Goal: Contribute content: Contribute content

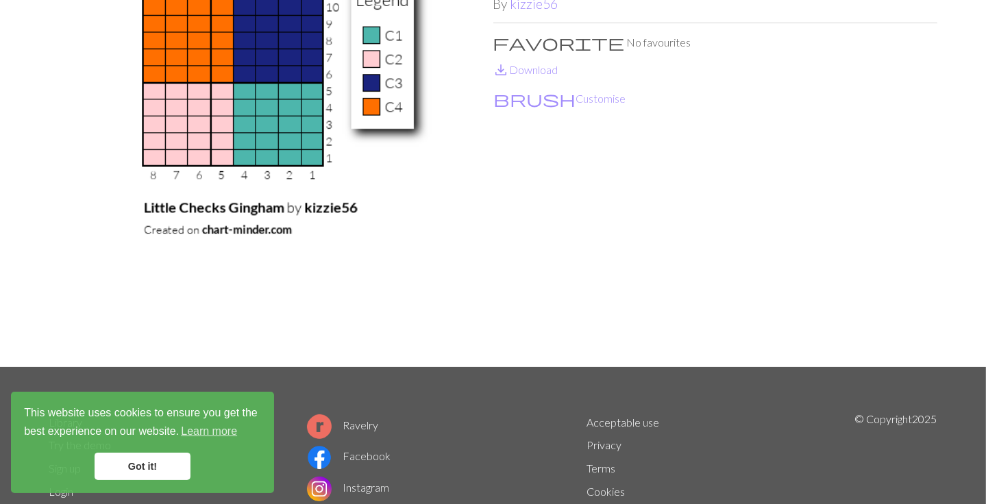
scroll to position [137, 0]
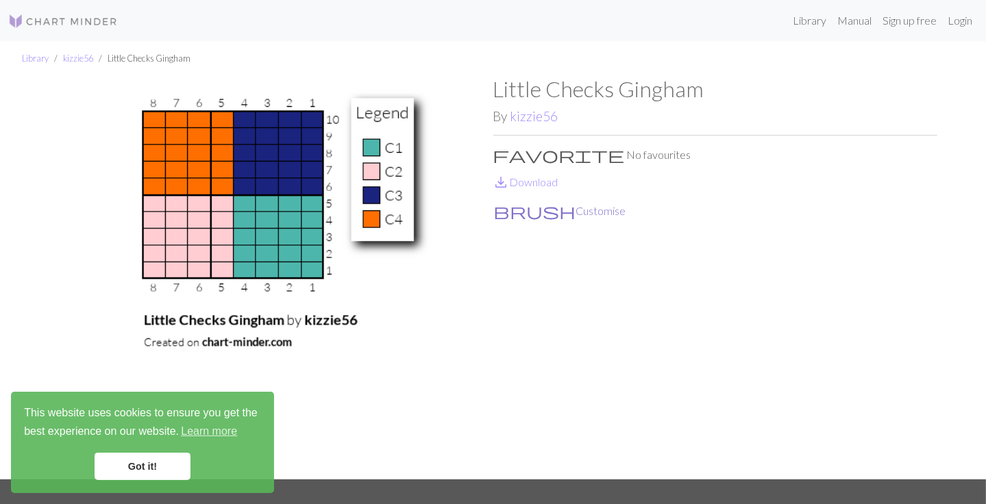
click at [529, 211] on button "brush Customise" at bounding box center [560, 211] width 134 height 18
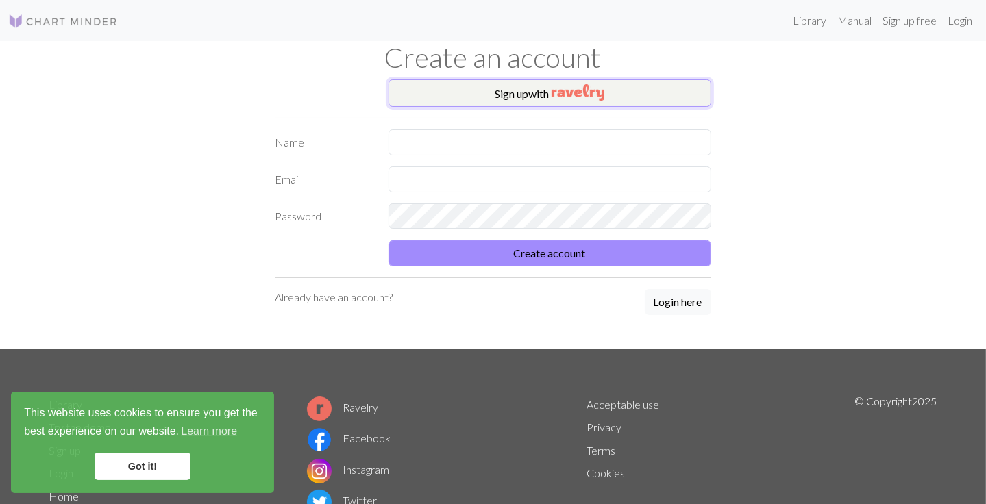
click at [558, 83] on button "Sign up with" at bounding box center [549, 92] width 323 height 27
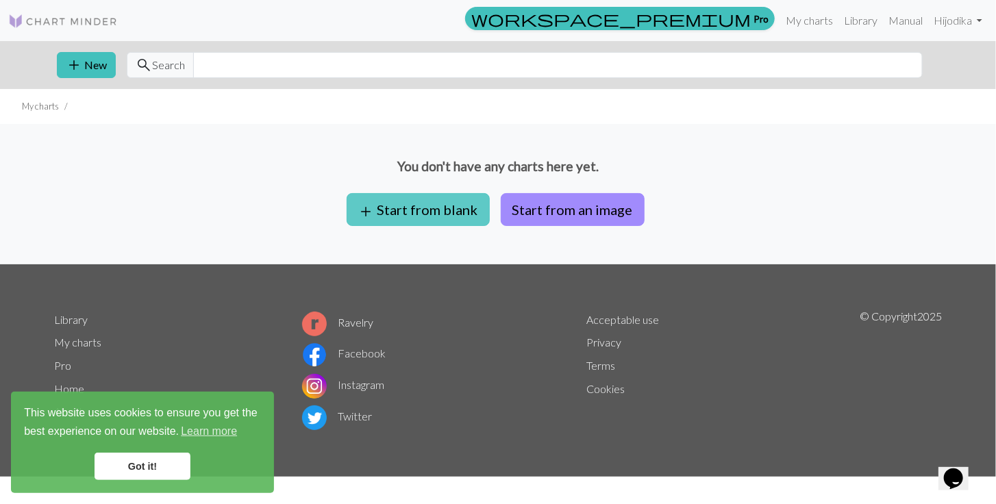
click at [479, 218] on button "add Start from blank" at bounding box center [418, 209] width 143 height 33
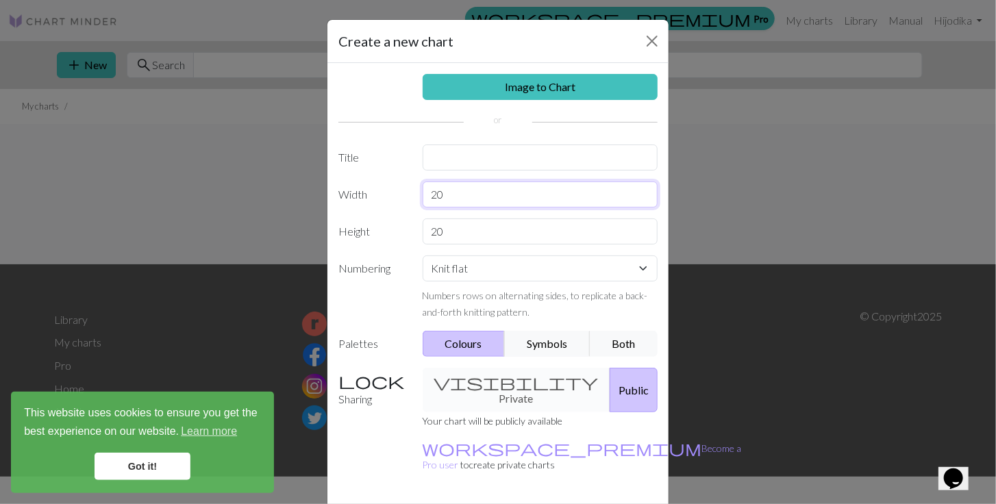
drag, startPoint x: 460, startPoint y: 199, endPoint x: 380, endPoint y: 201, distance: 80.2
click at [380, 201] on div "Width 20" at bounding box center [498, 195] width 336 height 26
type input "16"
drag, startPoint x: 441, startPoint y: 229, endPoint x: 382, endPoint y: 238, distance: 60.2
click at [382, 238] on div "Height 20" at bounding box center [498, 231] width 336 height 26
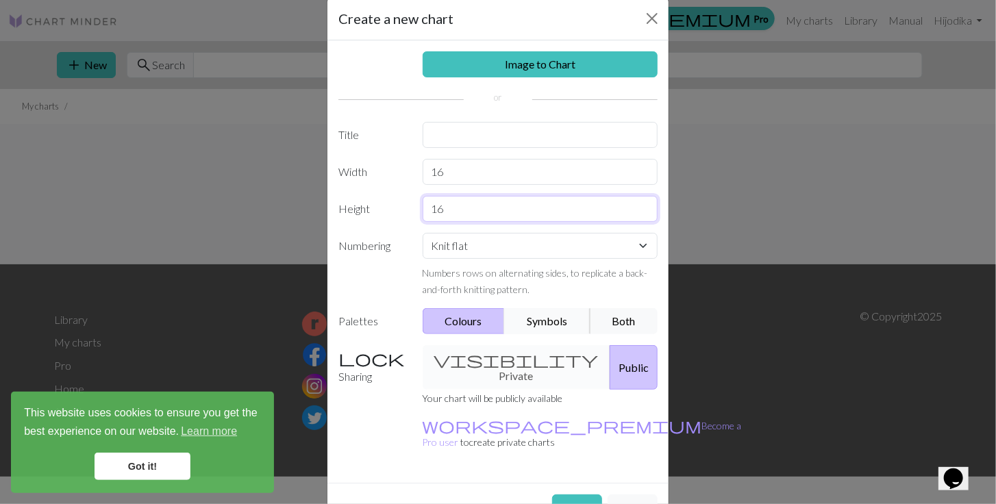
scroll to position [36, 0]
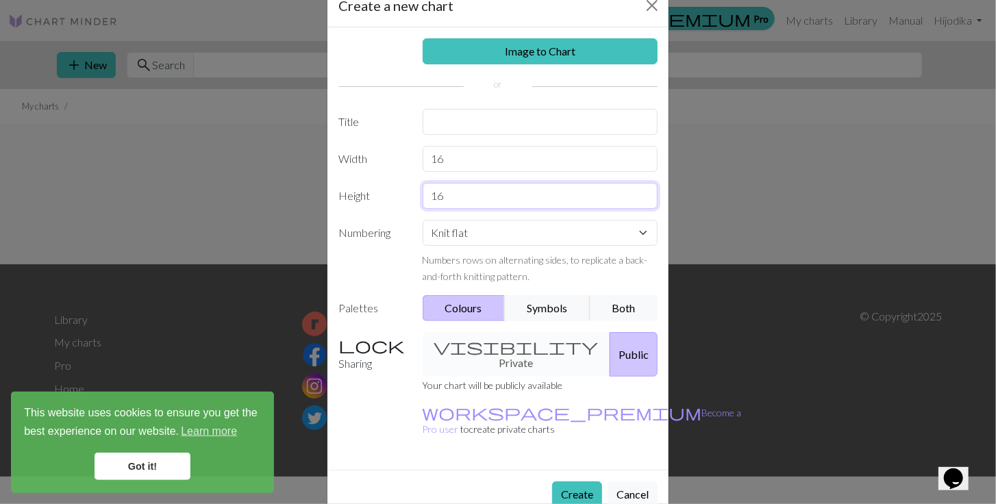
type input "16"
click at [517, 340] on div "visibility Private Public" at bounding box center [540, 354] width 252 height 45
click at [473, 346] on div "visibility Private Public" at bounding box center [540, 354] width 252 height 45
click at [575, 482] on button "Create" at bounding box center [577, 495] width 50 height 26
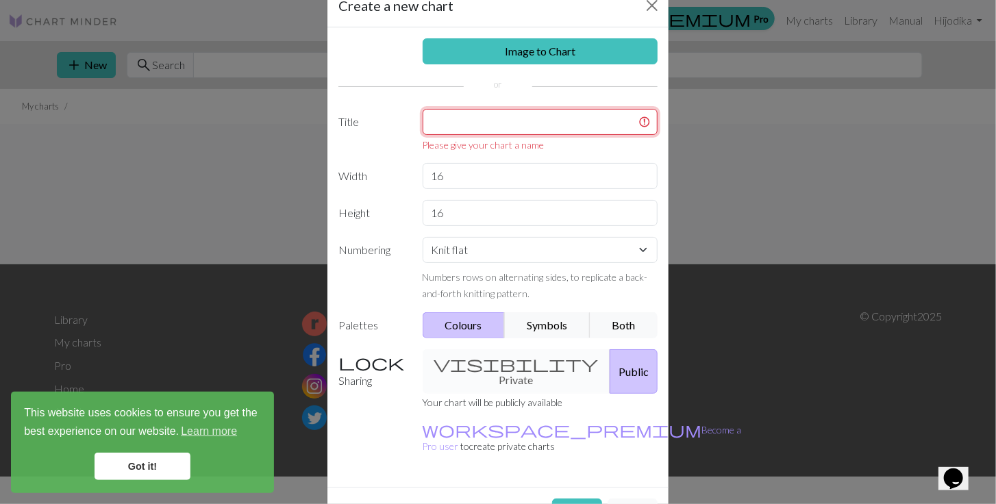
click at [492, 121] on input "text" at bounding box center [541, 122] width 236 height 26
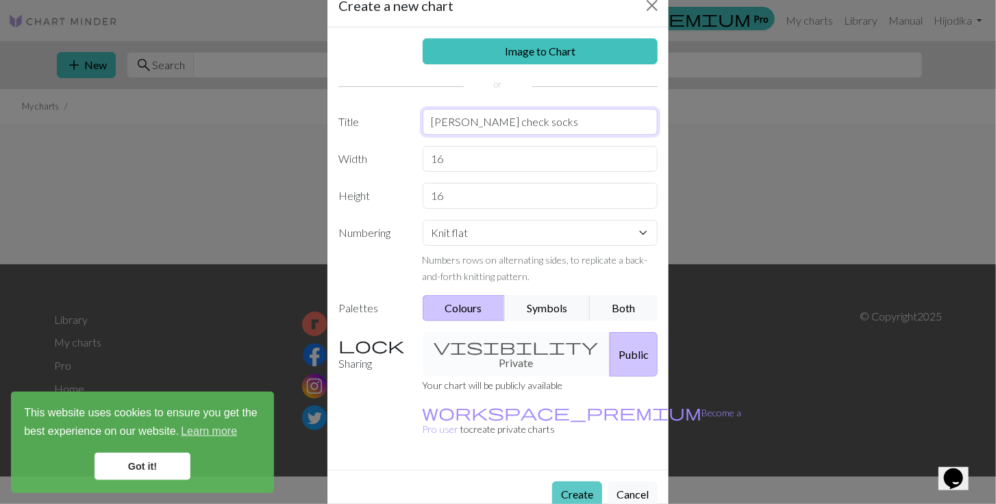
type input "[PERSON_NAME] check socks"
click at [584, 482] on button "Create" at bounding box center [577, 495] width 50 height 26
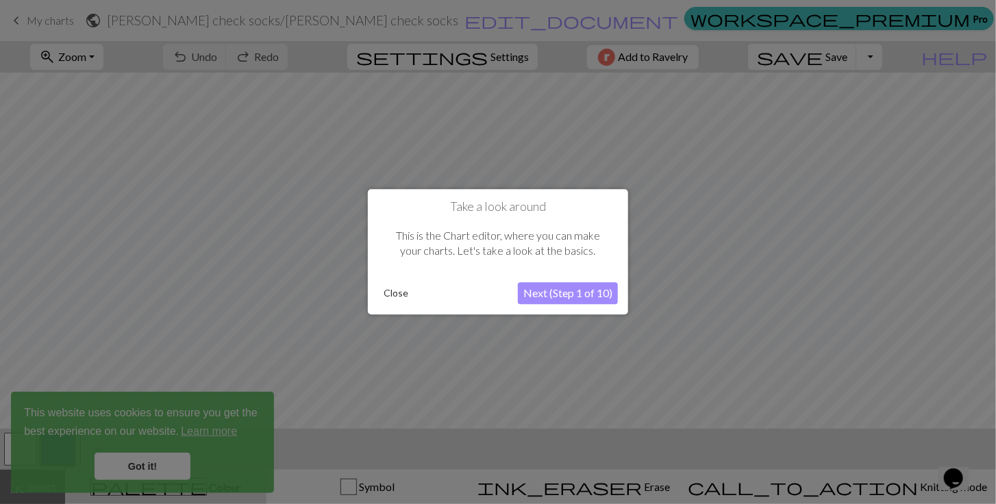
click at [584, 298] on button "Next (Step 1 of 10)" at bounding box center [568, 294] width 100 height 22
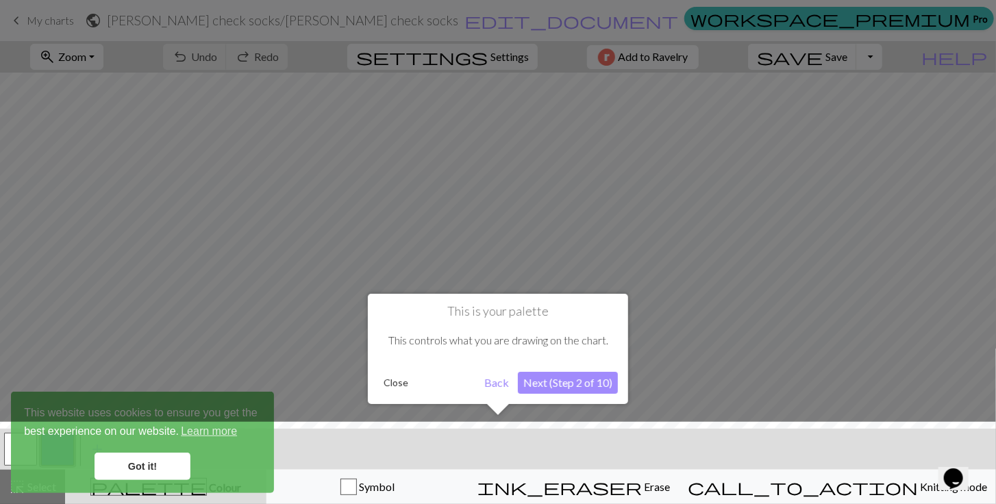
click at [576, 383] on button "Next (Step 2 of 10)" at bounding box center [568, 383] width 100 height 22
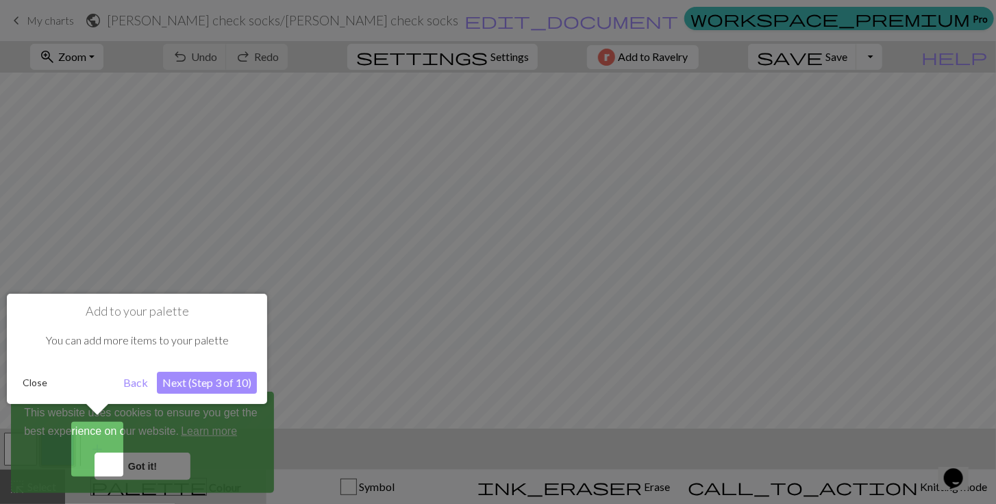
click at [168, 467] on div at bounding box center [498, 252] width 996 height 504
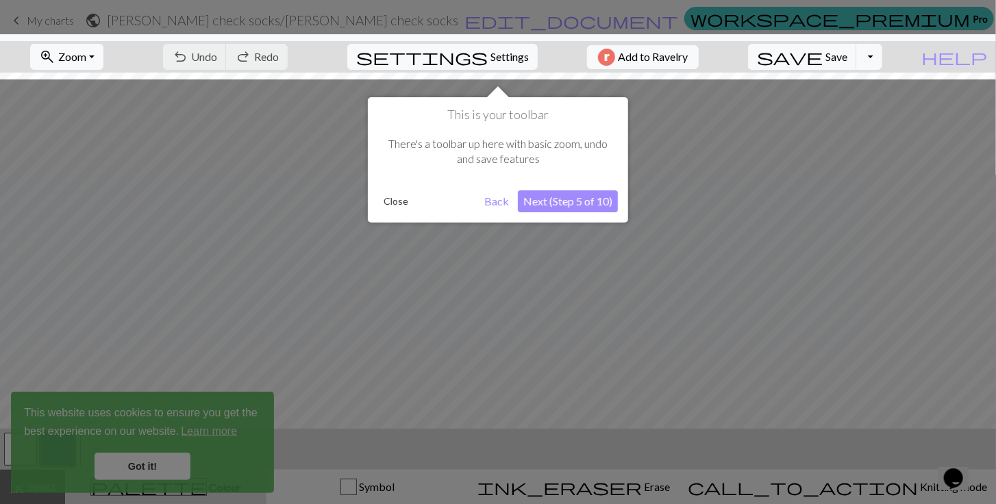
click at [559, 201] on button "Next (Step 5 of 10)" at bounding box center [568, 201] width 100 height 22
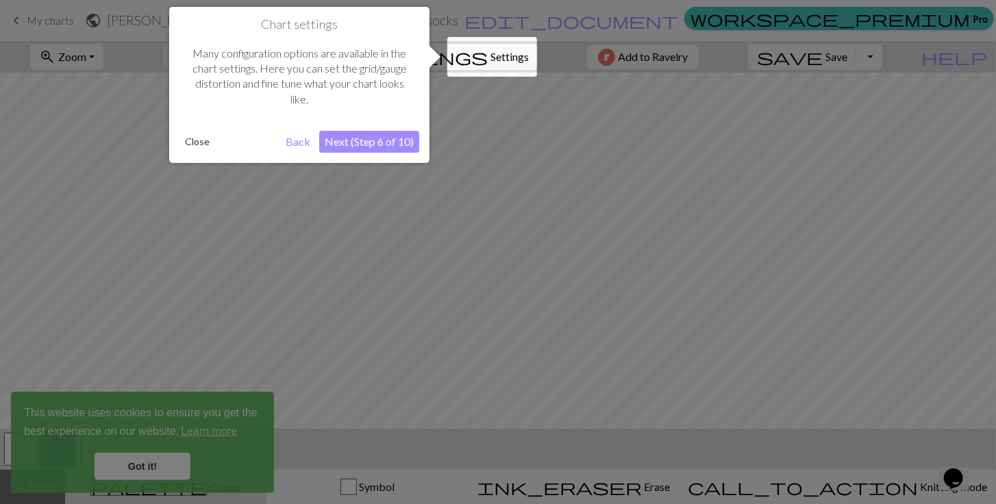
click at [382, 145] on button "Next (Step 6 of 10)" at bounding box center [369, 142] width 100 height 22
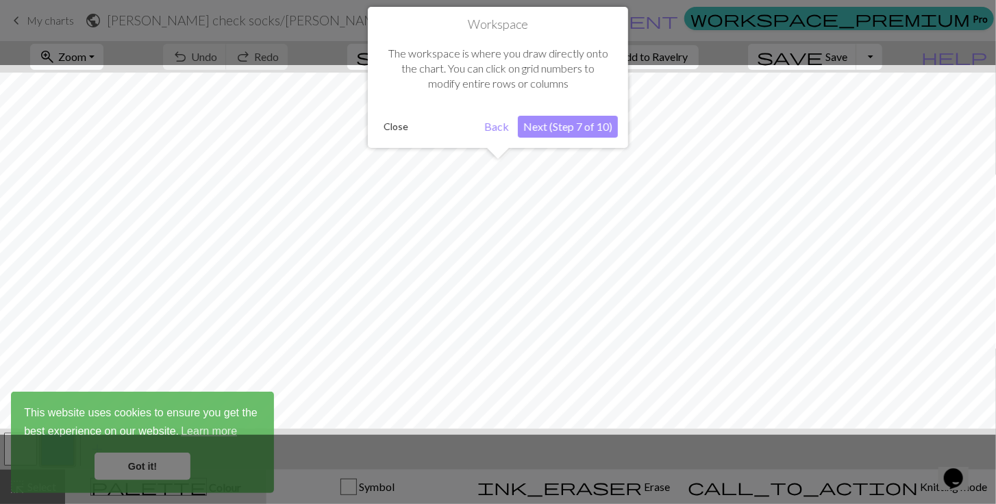
click at [555, 125] on button "Next (Step 7 of 10)" at bounding box center [568, 127] width 100 height 22
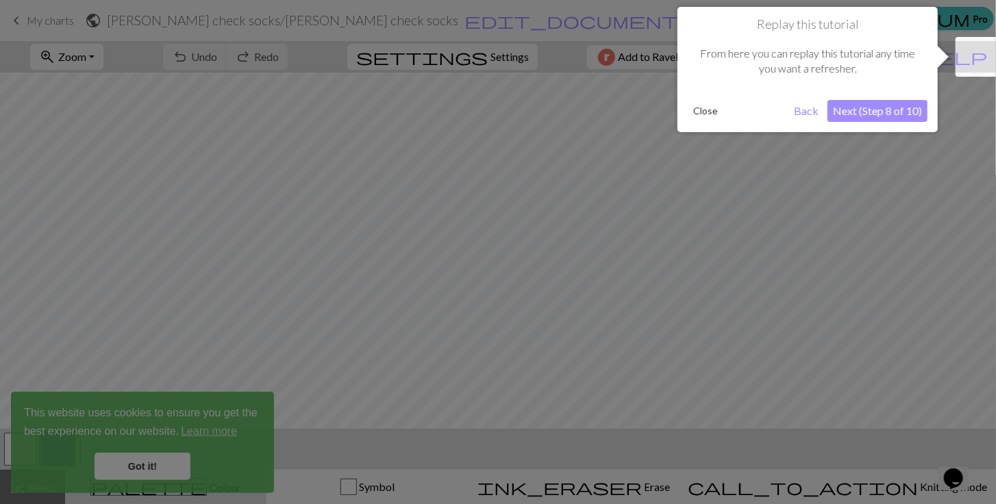
click at [890, 114] on button "Next (Step 8 of 10)" at bounding box center [877, 111] width 100 height 22
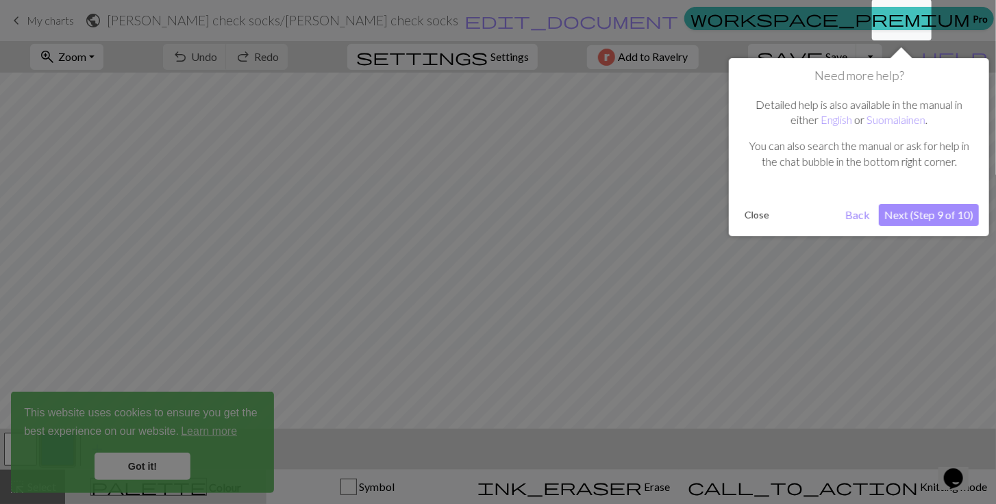
click at [918, 216] on button "Next (Step 9 of 10)" at bounding box center [929, 215] width 100 height 22
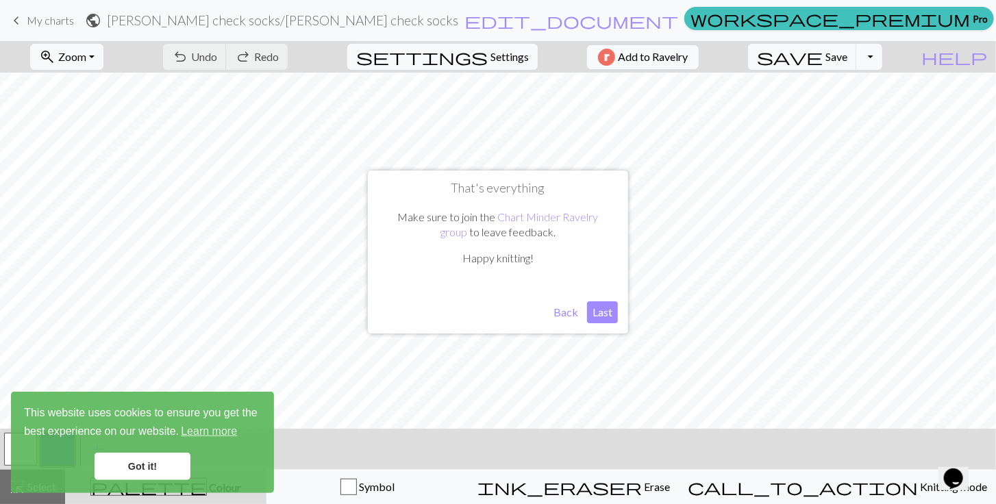
click at [608, 318] on button "Last" at bounding box center [602, 312] width 31 height 22
click at [501, 53] on span "Settings" at bounding box center [509, 57] width 38 height 16
select select "aran"
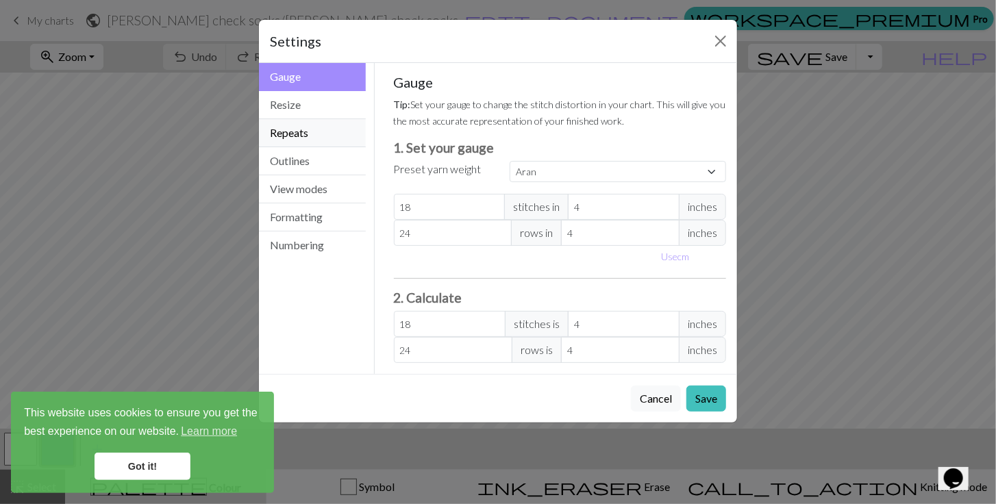
click at [310, 120] on button "Repeats" at bounding box center [312, 133] width 107 height 28
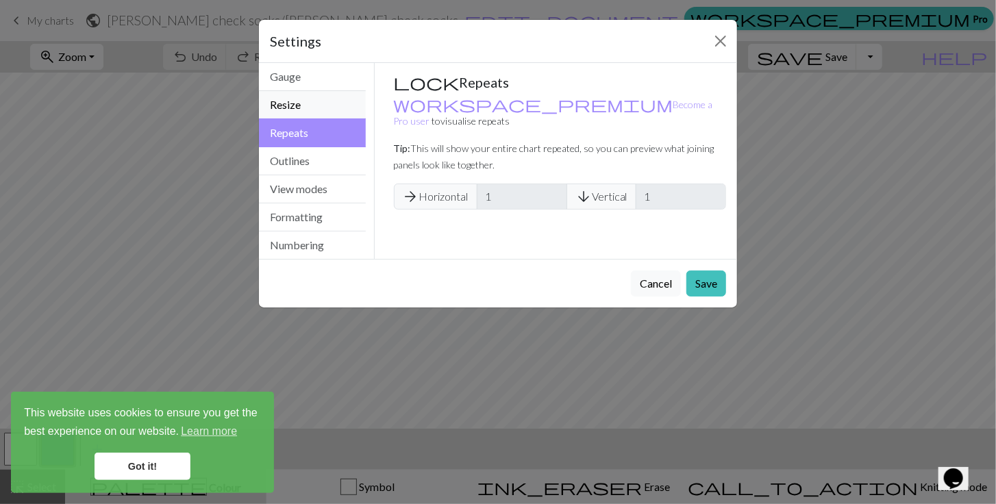
click at [305, 103] on button "Resize" at bounding box center [312, 105] width 107 height 28
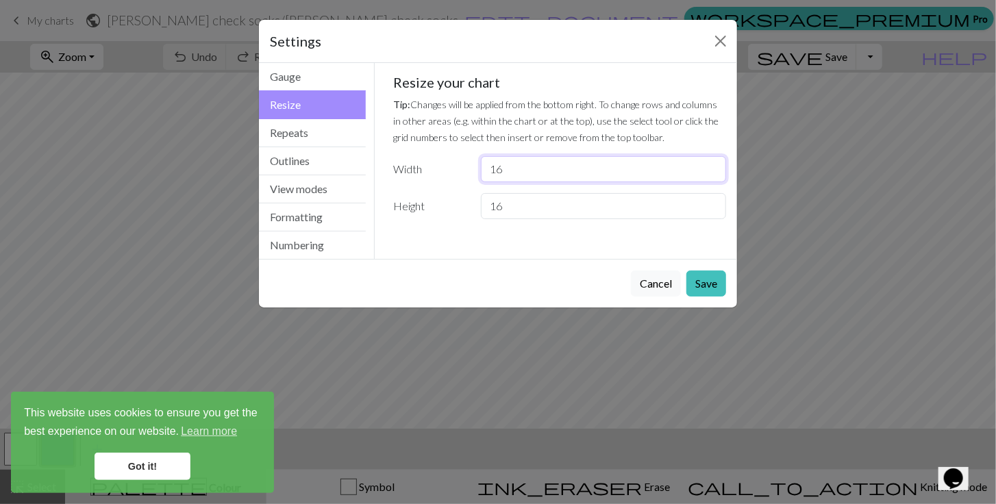
click at [506, 175] on input "16" at bounding box center [603, 169] width 245 height 26
drag, startPoint x: 503, startPoint y: 165, endPoint x: 442, endPoint y: 158, distance: 60.7
click at [442, 158] on div "Width 16" at bounding box center [560, 169] width 349 height 26
type input "8"
drag, startPoint x: 509, startPoint y: 208, endPoint x: 449, endPoint y: 205, distance: 59.7
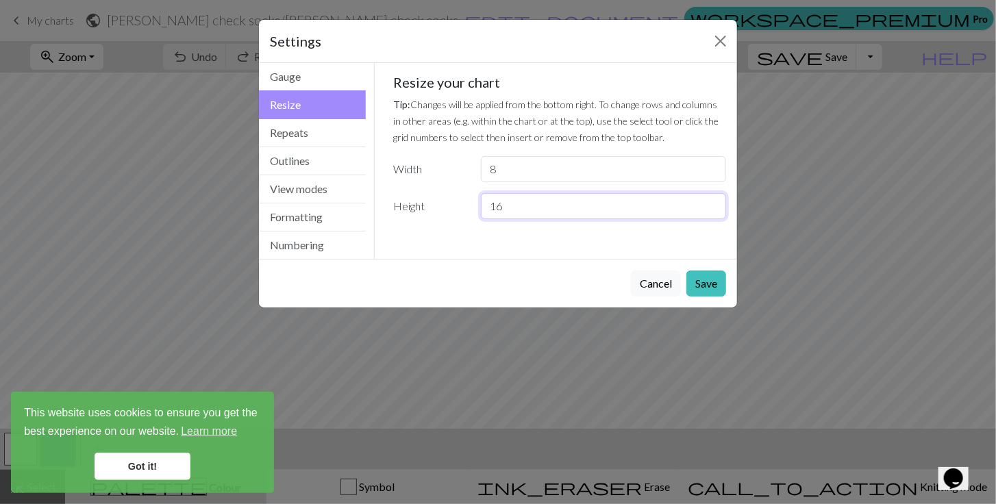
click at [449, 205] on div "Height 16" at bounding box center [560, 206] width 349 height 26
type input "8"
click at [712, 283] on button "Save" at bounding box center [706, 284] width 40 height 26
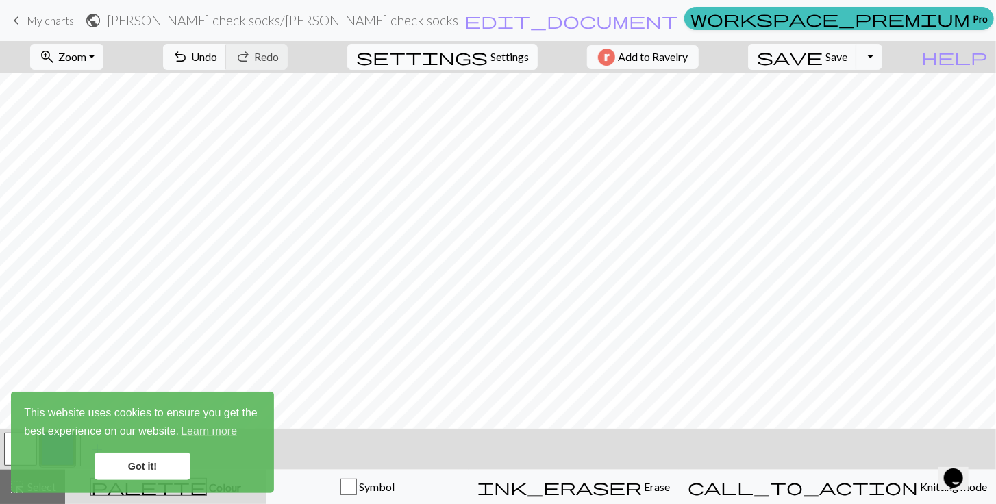
click at [476, 58] on span "settings" at bounding box center [422, 56] width 132 height 19
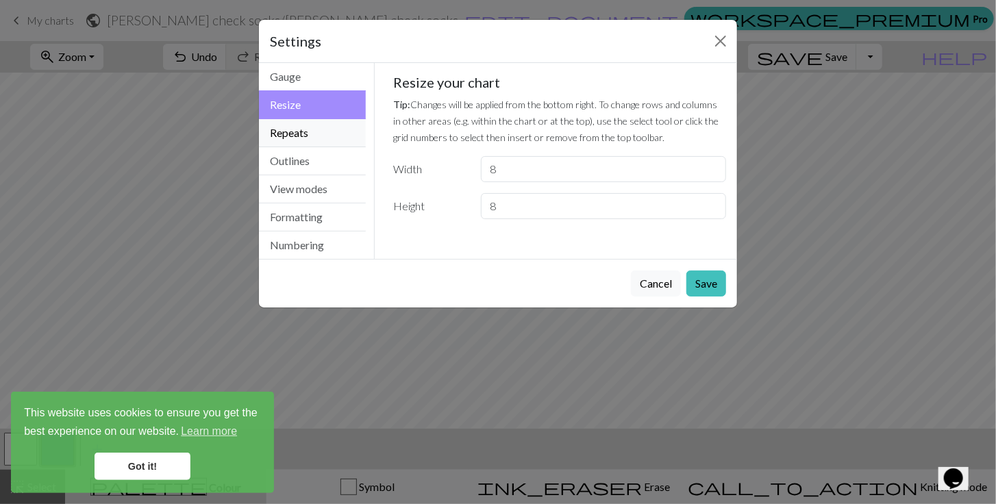
click at [308, 134] on button "Repeats" at bounding box center [312, 133] width 107 height 28
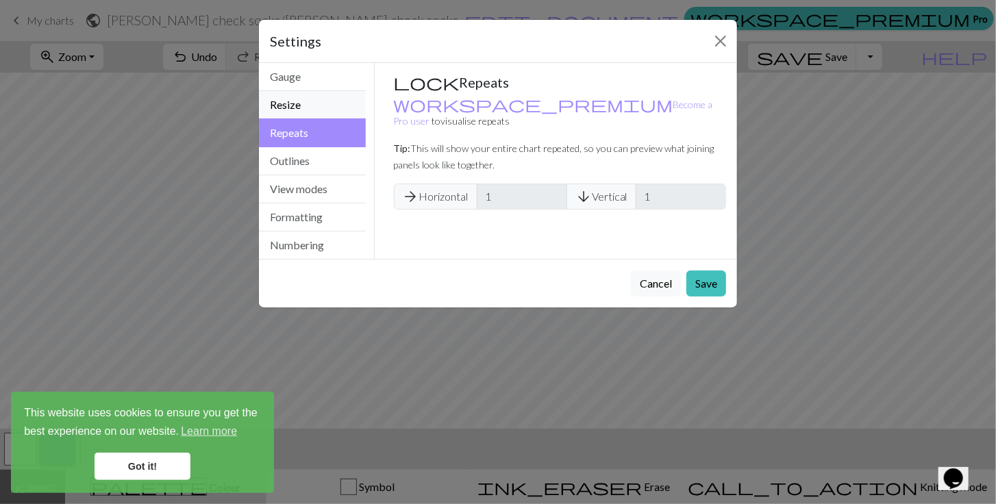
click at [325, 103] on button "Resize" at bounding box center [312, 105] width 107 height 28
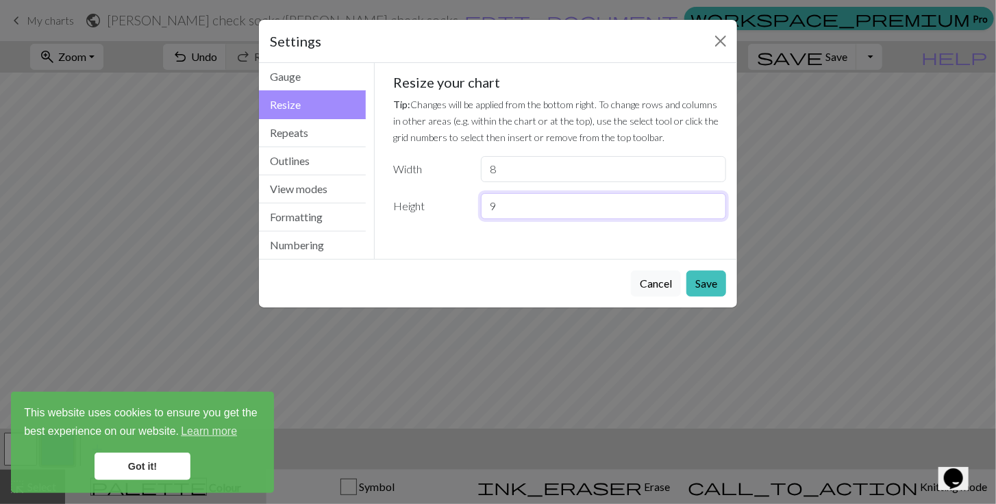
click at [715, 201] on input "9" at bounding box center [603, 206] width 245 height 26
type input "10"
click at [715, 201] on input "10" at bounding box center [603, 206] width 245 height 26
click at [707, 288] on button "Save" at bounding box center [706, 284] width 40 height 26
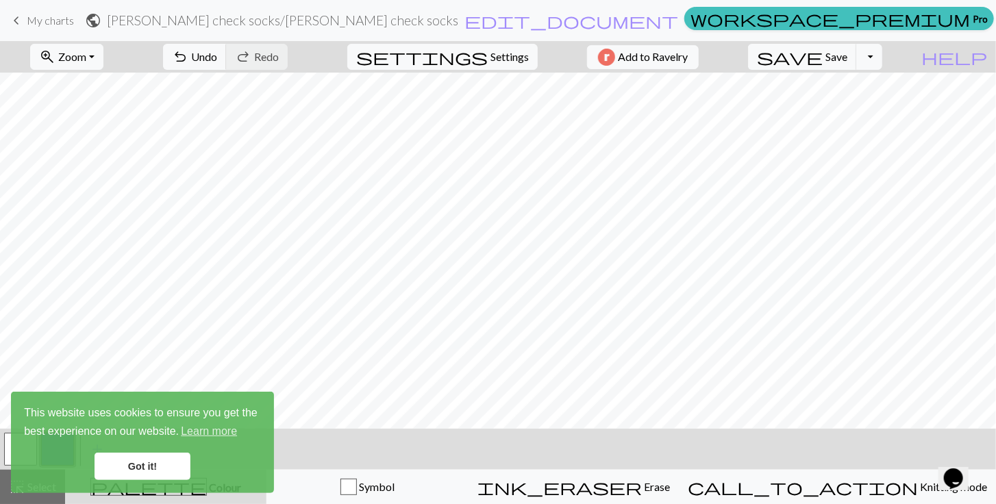
click at [141, 466] on link "Got it!" at bounding box center [143, 466] width 96 height 27
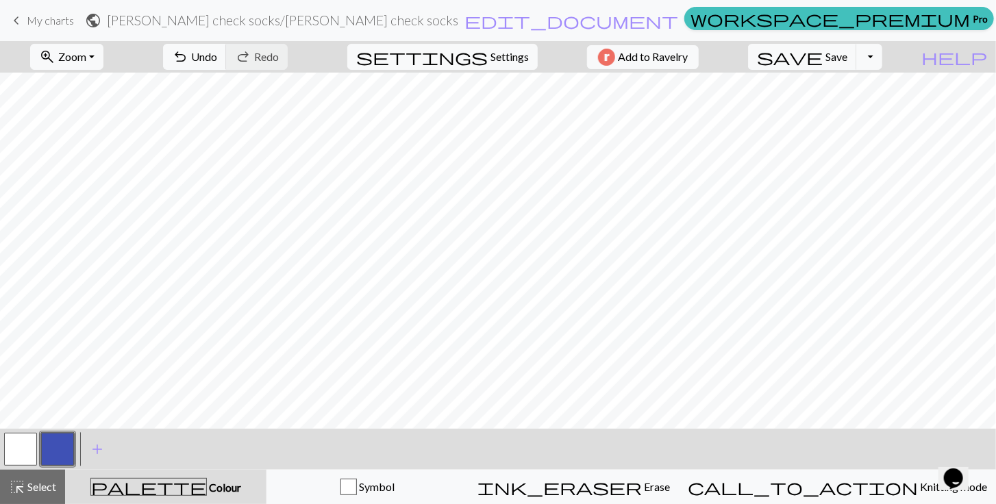
click at [164, 484] on span "palette" at bounding box center [148, 486] width 115 height 19
click at [58, 442] on button "button" at bounding box center [57, 449] width 33 height 33
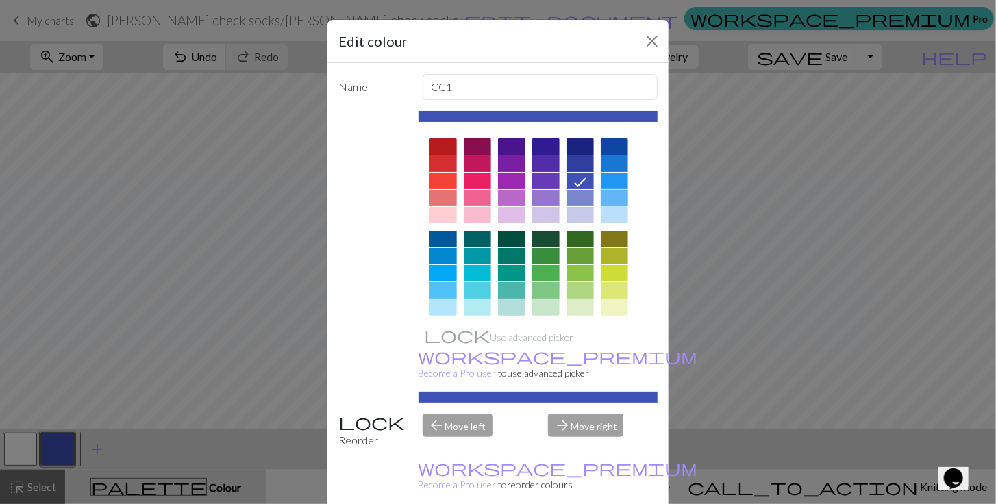
click at [607, 199] on div at bounding box center [614, 198] width 27 height 16
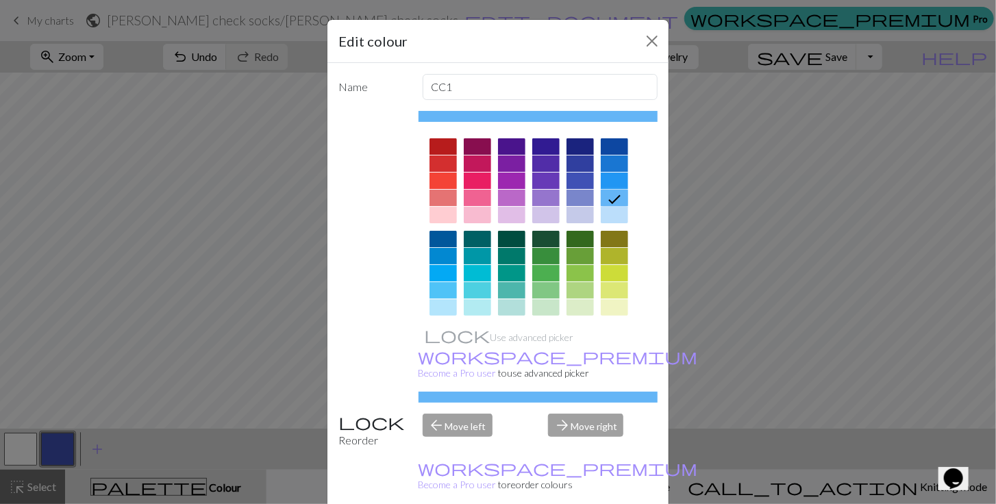
click at [610, 214] on div at bounding box center [614, 215] width 27 height 16
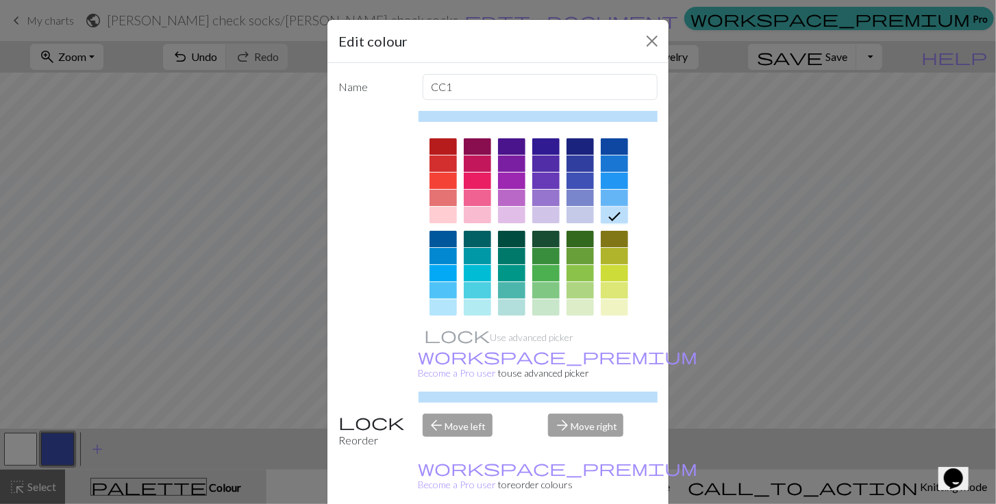
click at [693, 233] on div "Edit colour Name CC1 Use advanced picker workspace_premium Become a Pro user to…" at bounding box center [498, 252] width 996 height 504
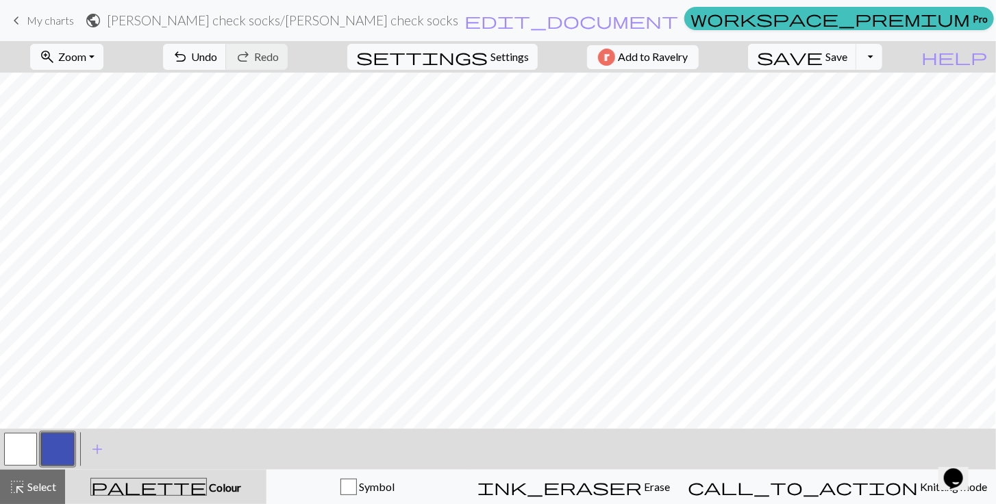
click at [55, 445] on button "button" at bounding box center [57, 449] width 33 height 33
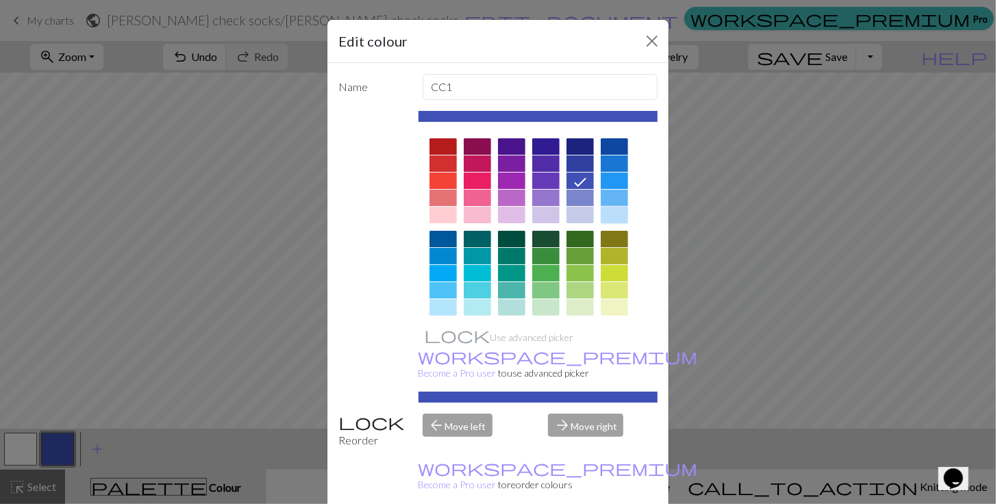
click at [609, 210] on div at bounding box center [614, 215] width 27 height 16
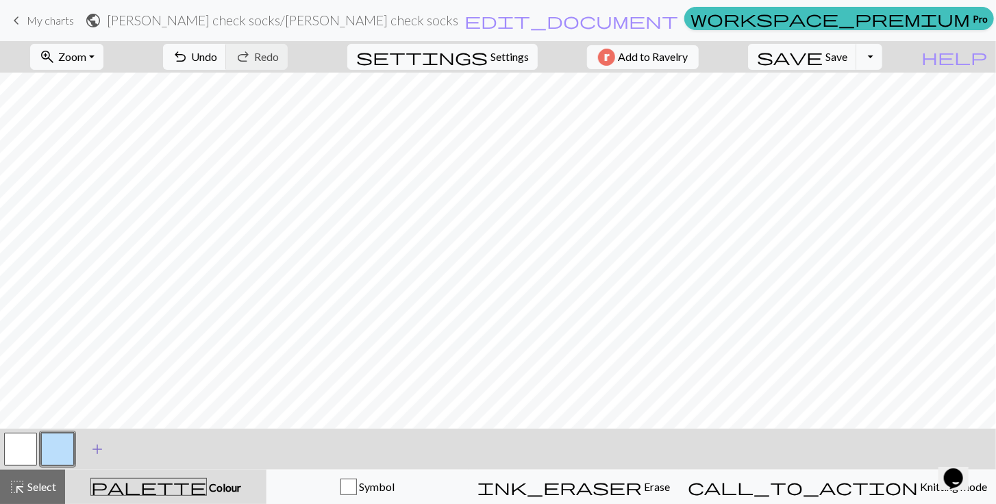
click at [95, 449] on span "add" at bounding box center [97, 449] width 16 height 19
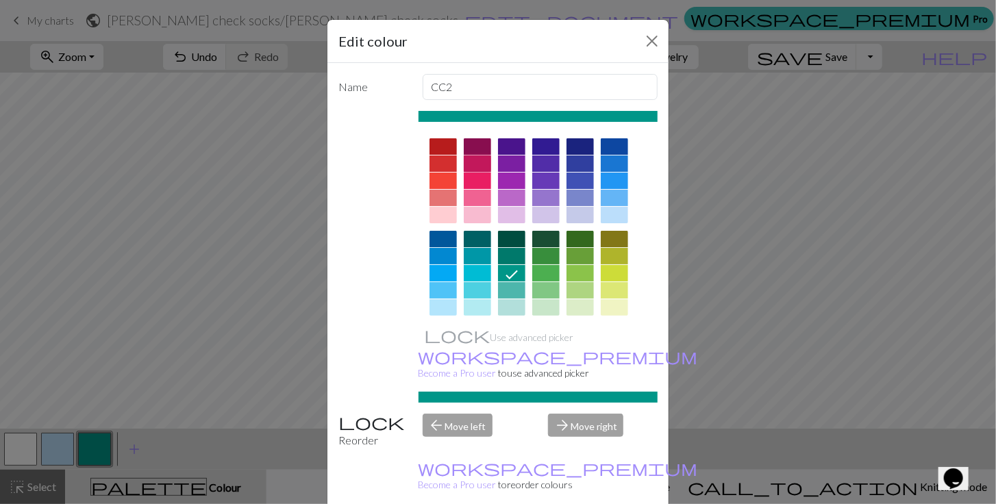
click at [473, 161] on div at bounding box center [477, 163] width 27 height 16
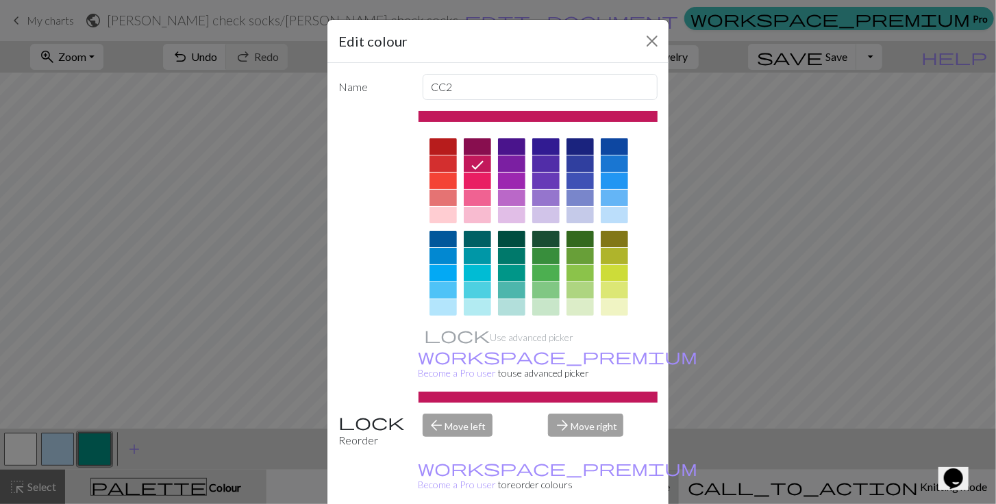
drag, startPoint x: 564, startPoint y: 487, endPoint x: 562, endPoint y: 480, distance: 7.4
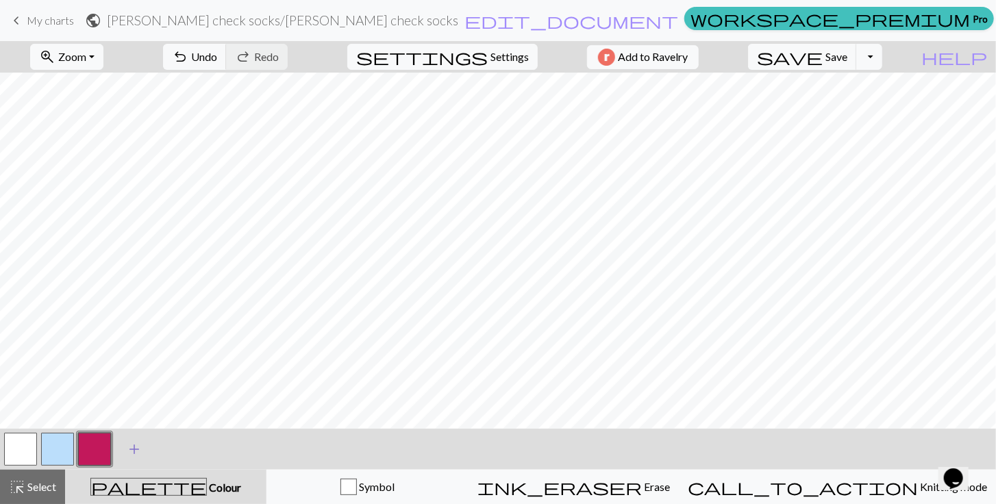
click at [132, 451] on span "add" at bounding box center [134, 449] width 16 height 19
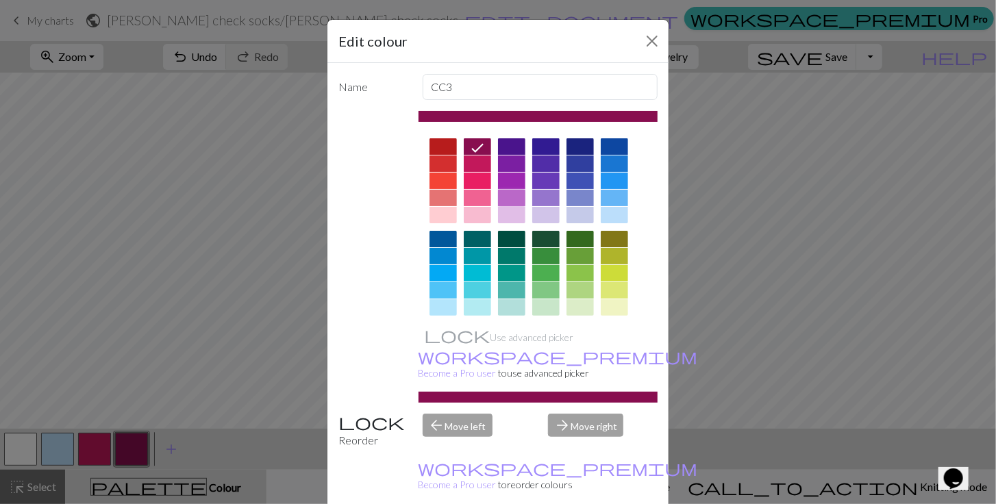
click at [516, 195] on div at bounding box center [511, 198] width 27 height 16
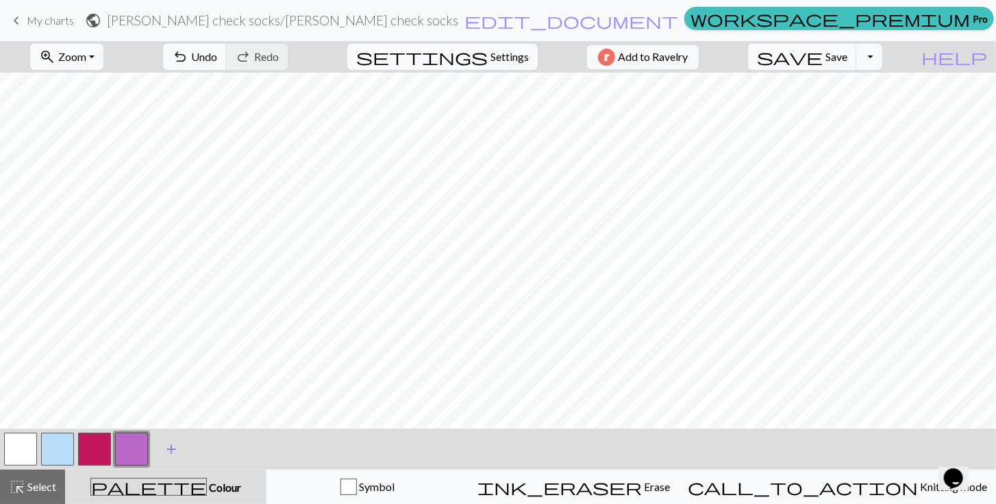
click at [173, 452] on span "add" at bounding box center [171, 449] width 16 height 19
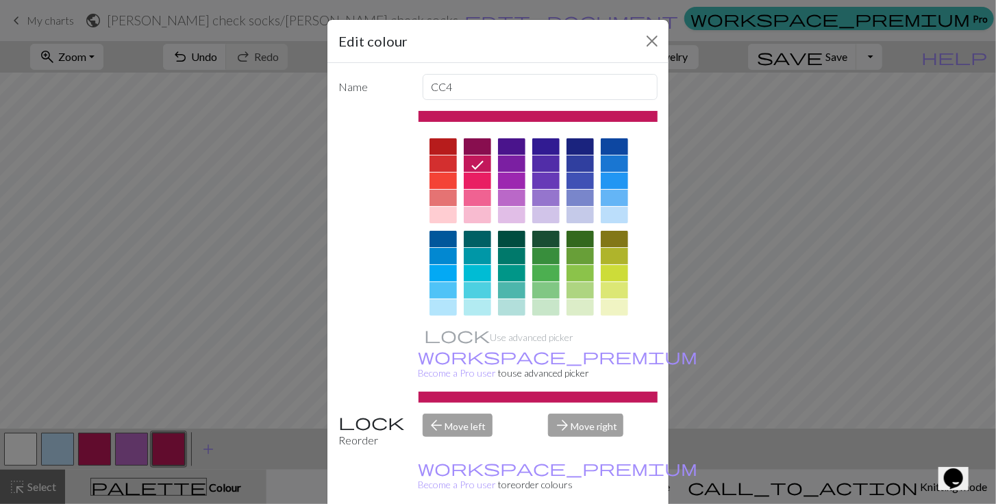
click at [534, 145] on div at bounding box center [545, 146] width 27 height 16
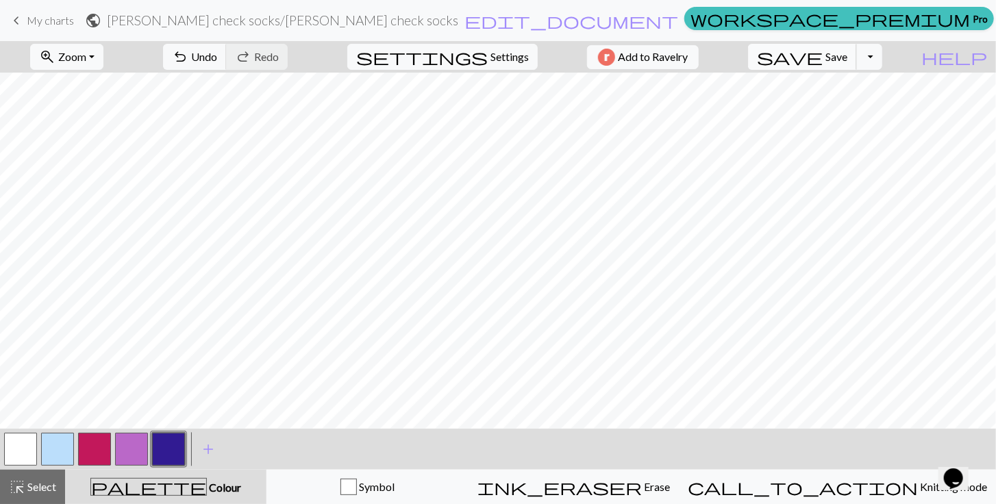
click at [847, 57] on span "Save" at bounding box center [836, 56] width 22 height 13
